Goal: Task Accomplishment & Management: Manage account settings

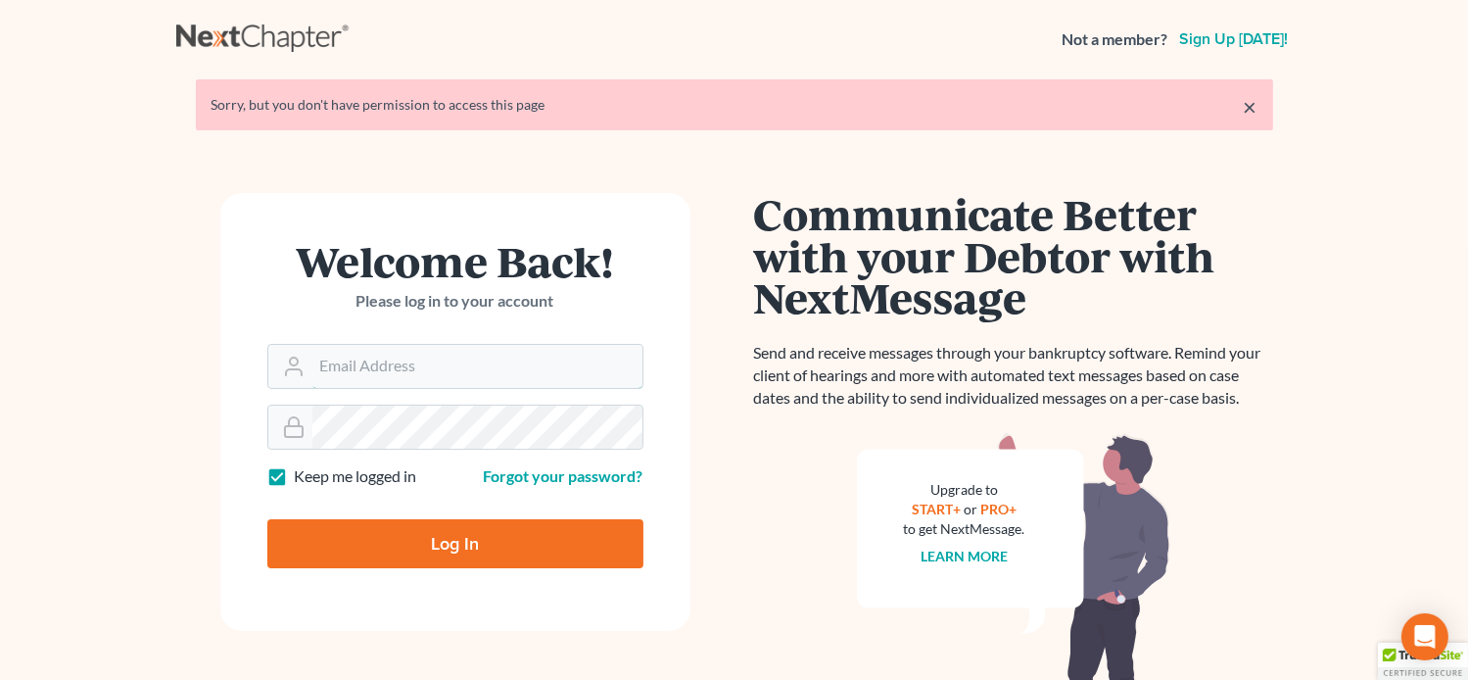
type input "[EMAIL_ADDRESS][DOMAIN_NAME]"
click at [443, 543] on input "Log In" at bounding box center [455, 543] width 376 height 49
type input "Thinking..."
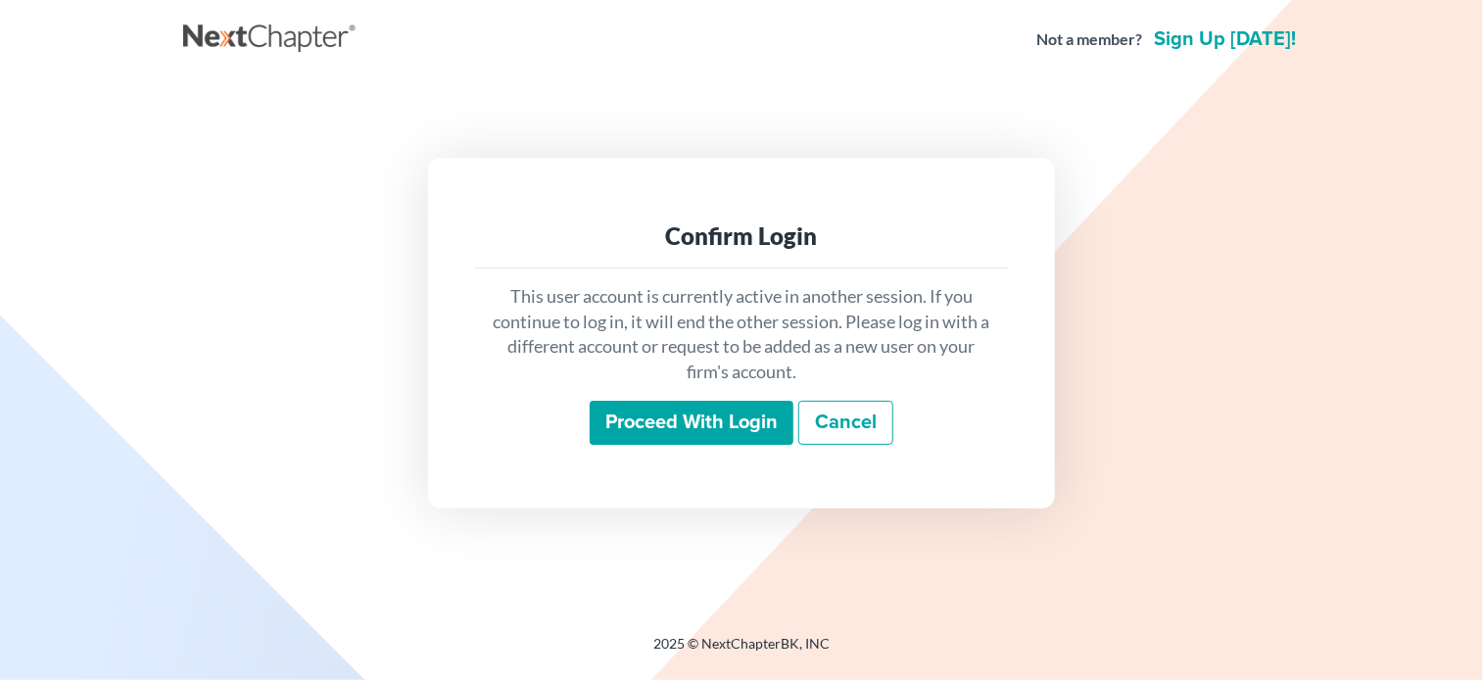
click at [686, 412] on input "Proceed with login" at bounding box center [692, 423] width 204 height 45
